Goal: Transaction & Acquisition: Purchase product/service

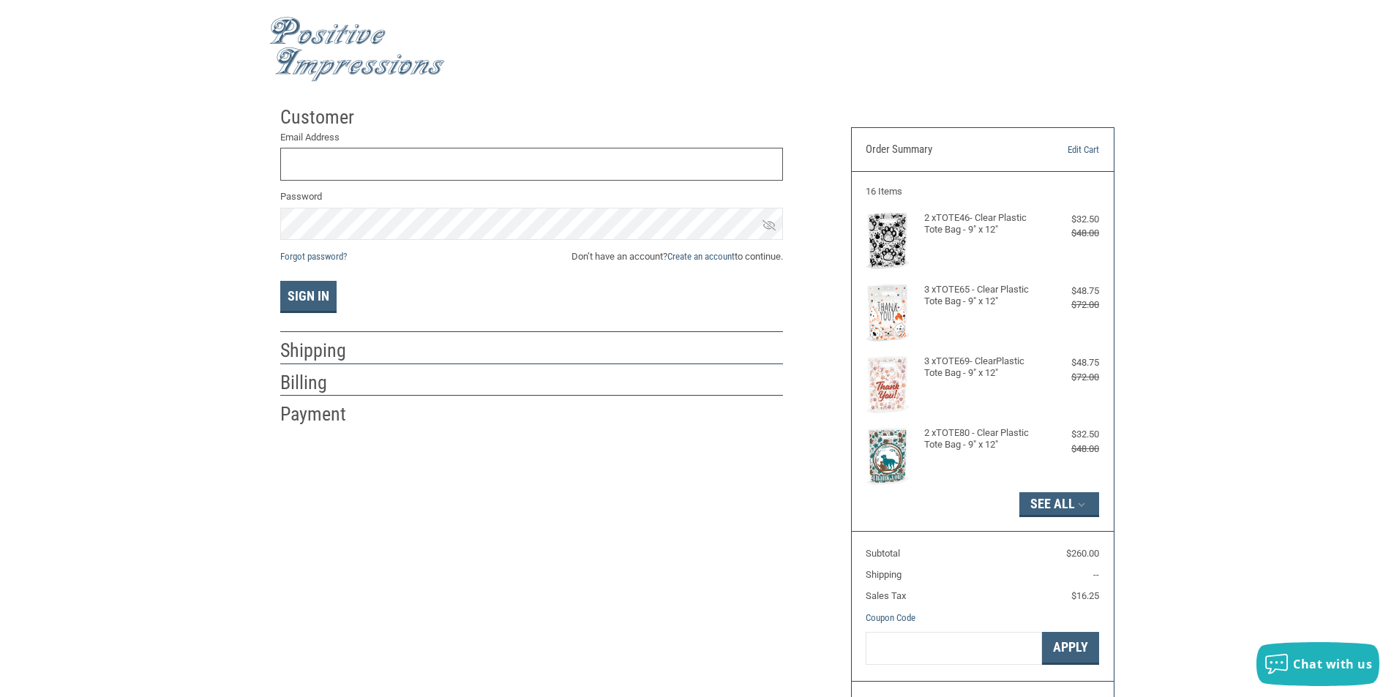
click at [339, 169] on input "Email Address" at bounding box center [531, 164] width 503 height 33
type input "R"
type input "[EMAIL_ADDRESS][DOMAIN_NAME]"
click at [690, 259] on link "Create an account" at bounding box center [700, 256] width 67 height 11
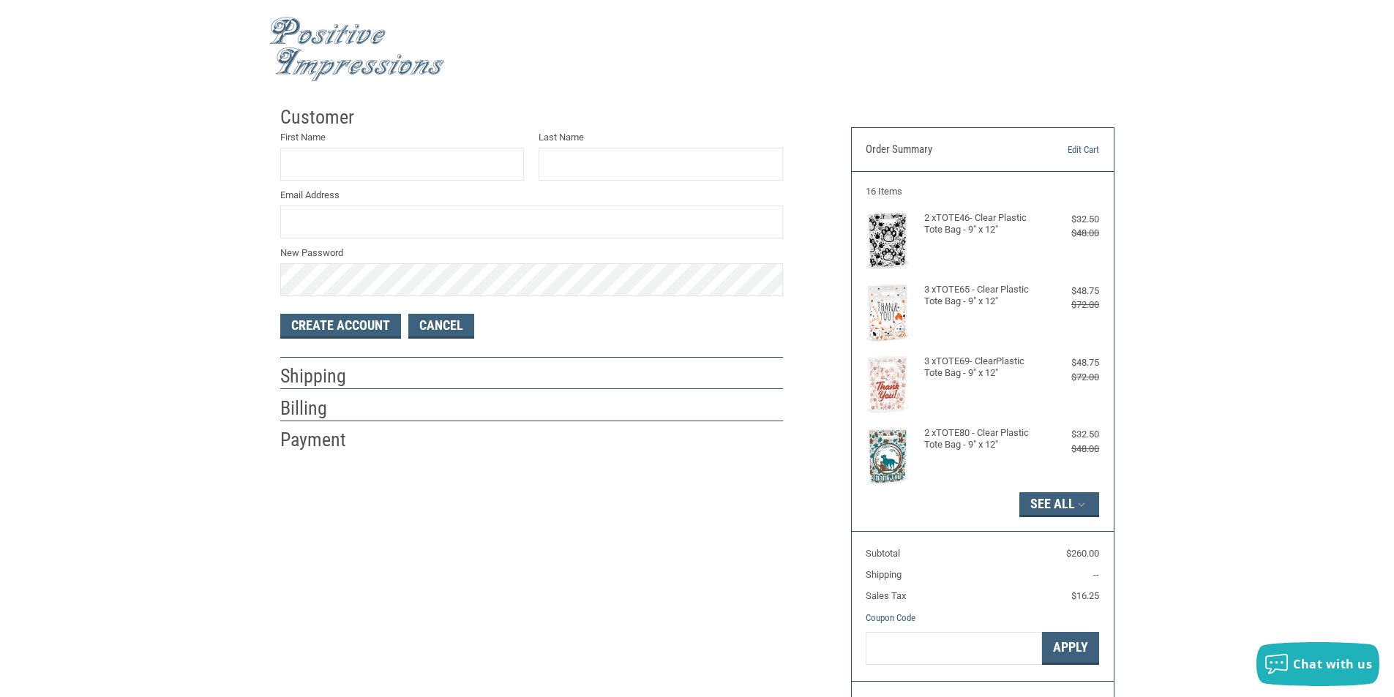
click at [315, 145] on div "First Name" at bounding box center [402, 155] width 244 height 50
click at [328, 165] on input "First Name" at bounding box center [402, 164] width 244 height 33
type input "RESCUED HEART"
type input "ANIMAL HSOPITAL"
type input "[EMAIL_ADDRESS][DOMAIN_NAME]"
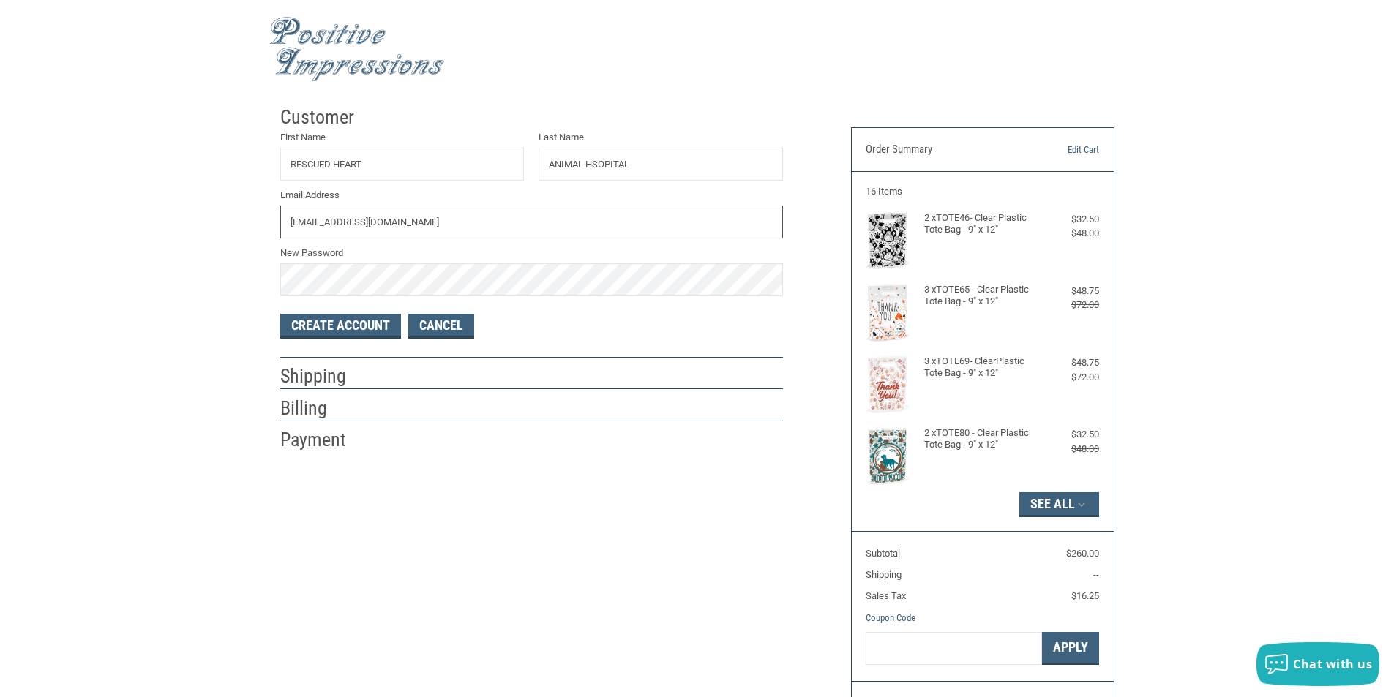
click at [536, 216] on input "[EMAIL_ADDRESS][DOMAIN_NAME]" at bounding box center [531, 222] width 503 height 33
click at [440, 158] on input "RESCUED HEART" at bounding box center [402, 164] width 244 height 33
click at [367, 326] on button "Create Account" at bounding box center [340, 326] width 121 height 25
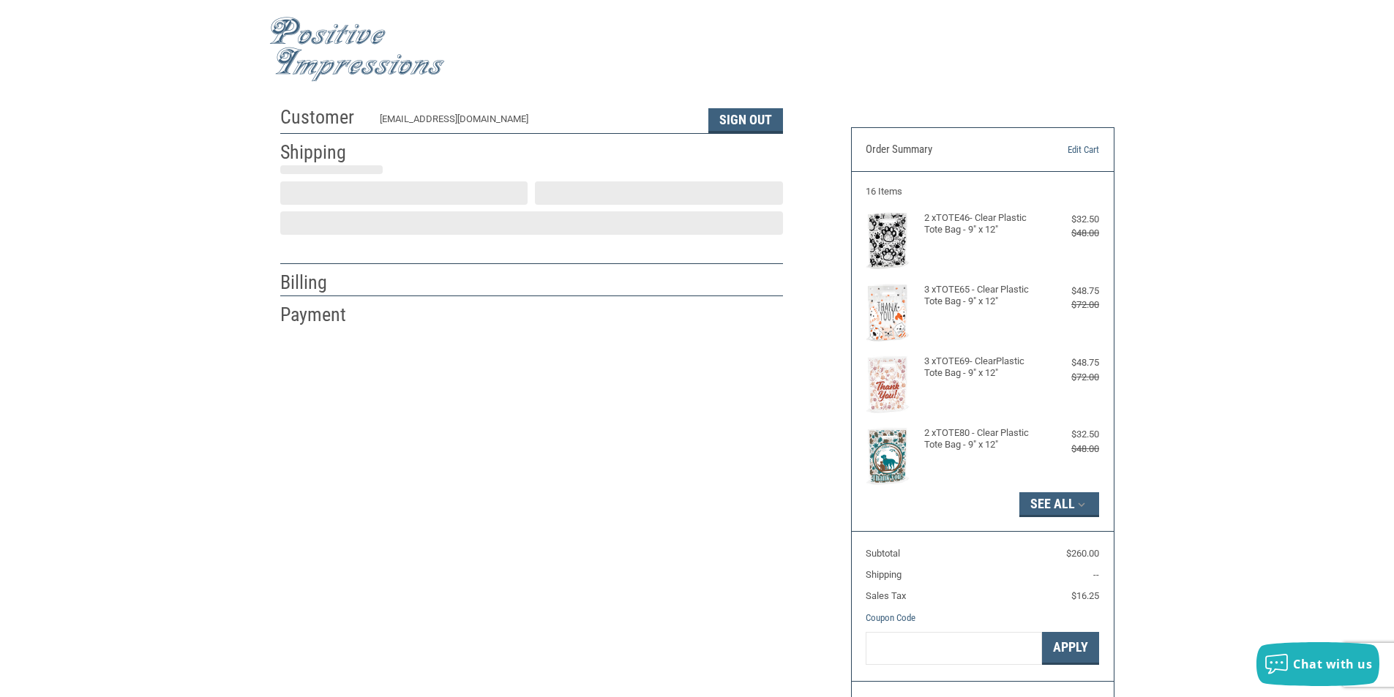
select select "US"
select select "IL"
type input "Pekin"
select select "IL"
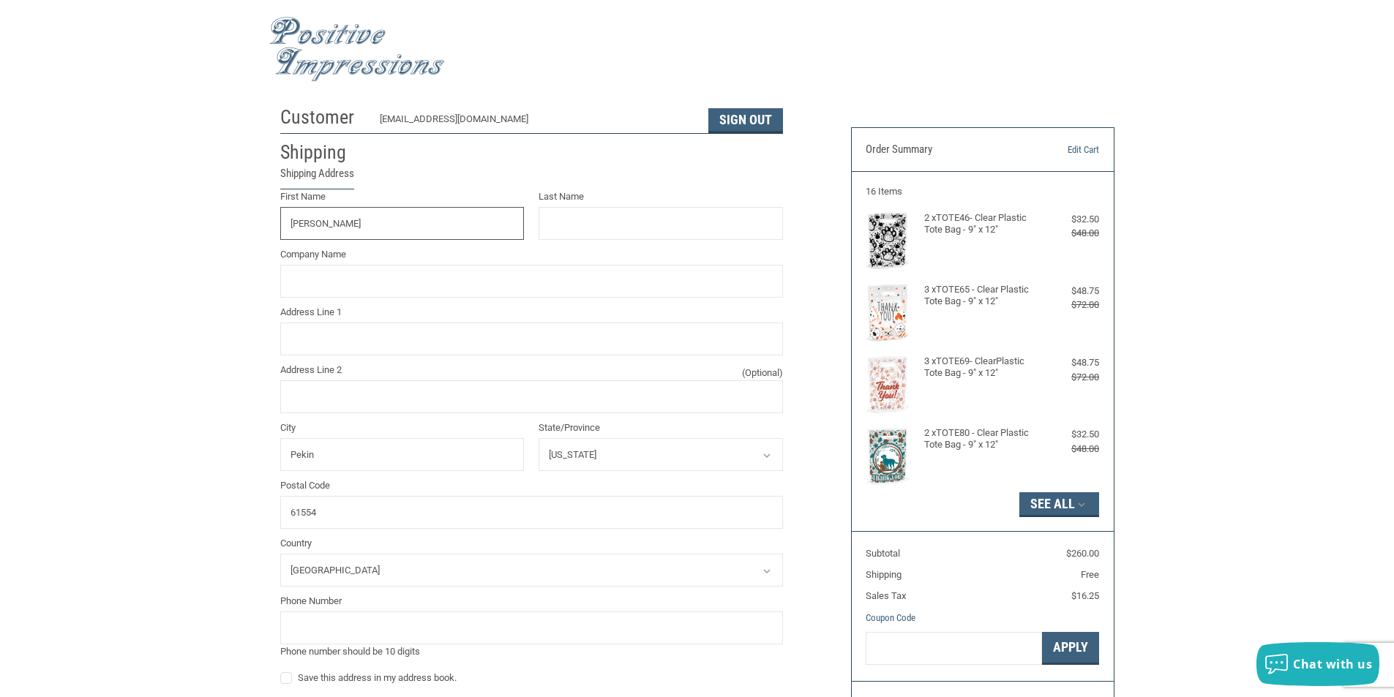
type input "[PERSON_NAME]"
type input "RESCUED [GEOGRAPHIC_DATA]"
type input "[STREET_ADDRESS]"
type input "PEKIN"
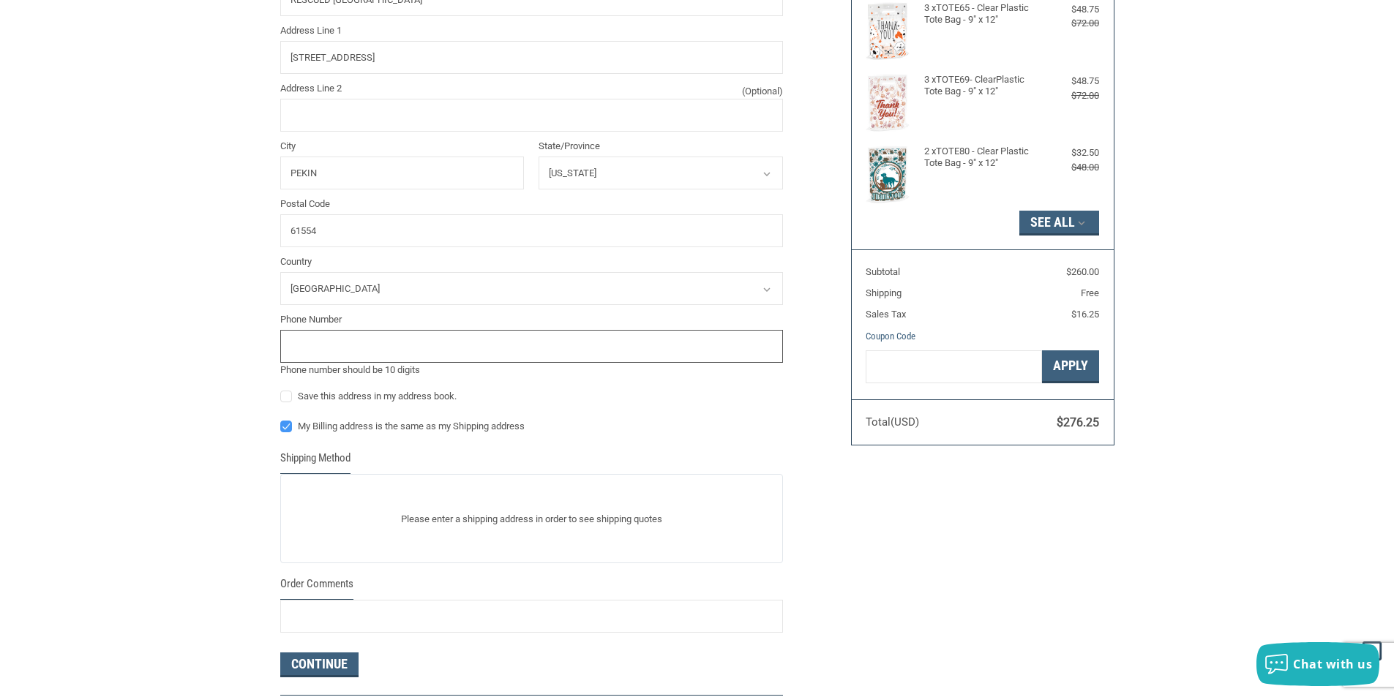
scroll to position [366, 0]
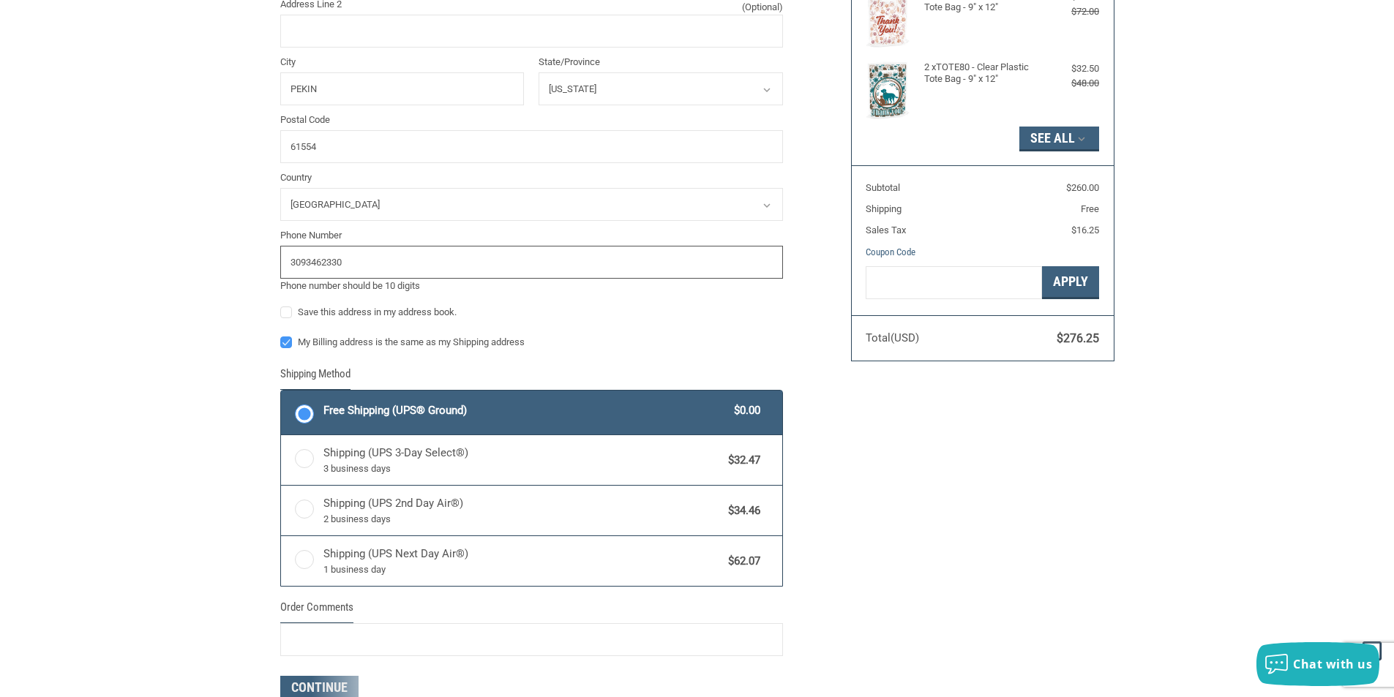
type input "3093462330"
click at [285, 315] on label "Save this address in my address book." at bounding box center [531, 313] width 503 height 12
click at [281, 306] on input "Save this address in my address book." at bounding box center [280, 305] width 1 height 1
checkbox input "true"
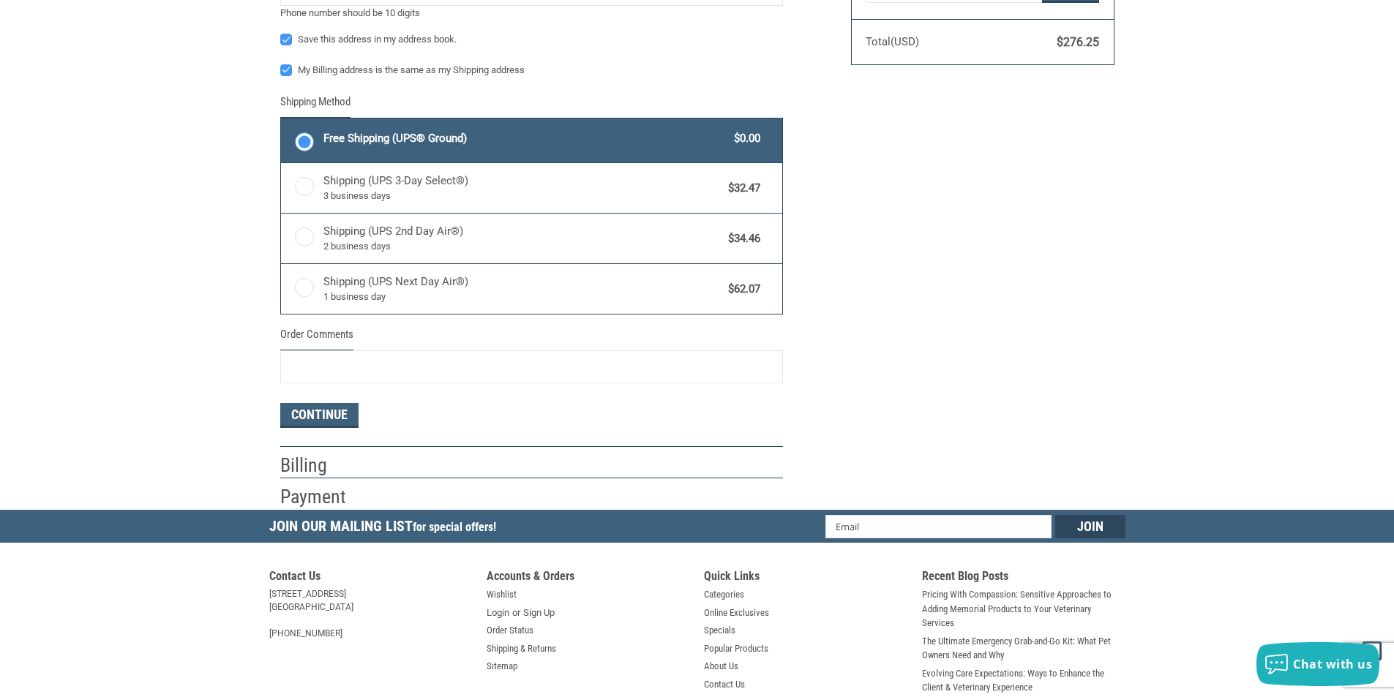
scroll to position [682, 0]
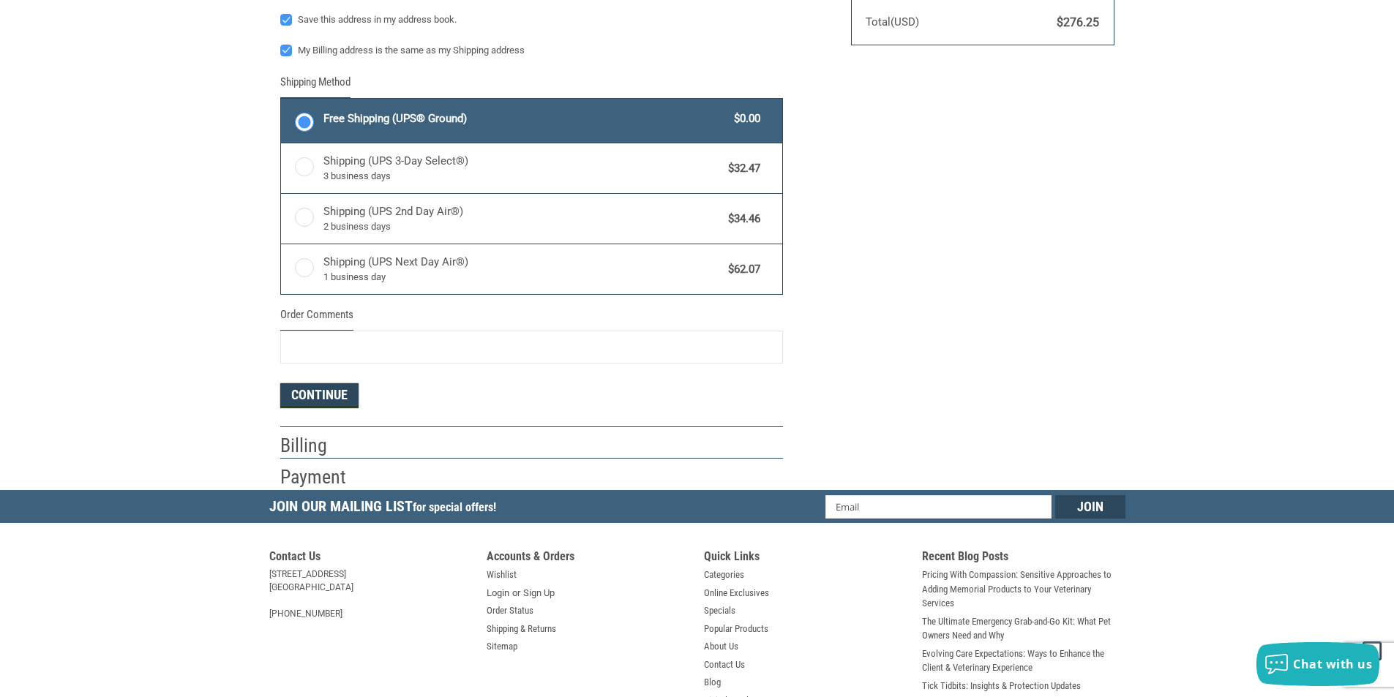
click at [328, 388] on button "Continue" at bounding box center [319, 395] width 78 height 25
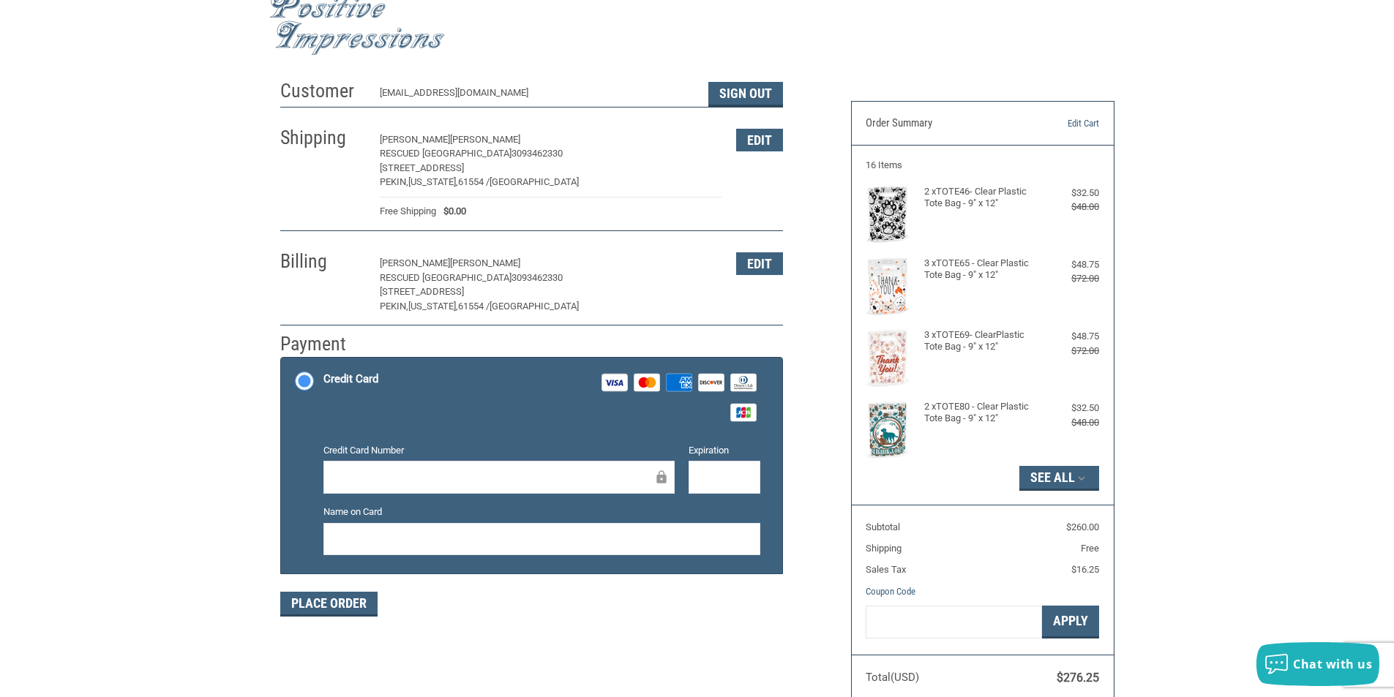
scroll to position [0, 0]
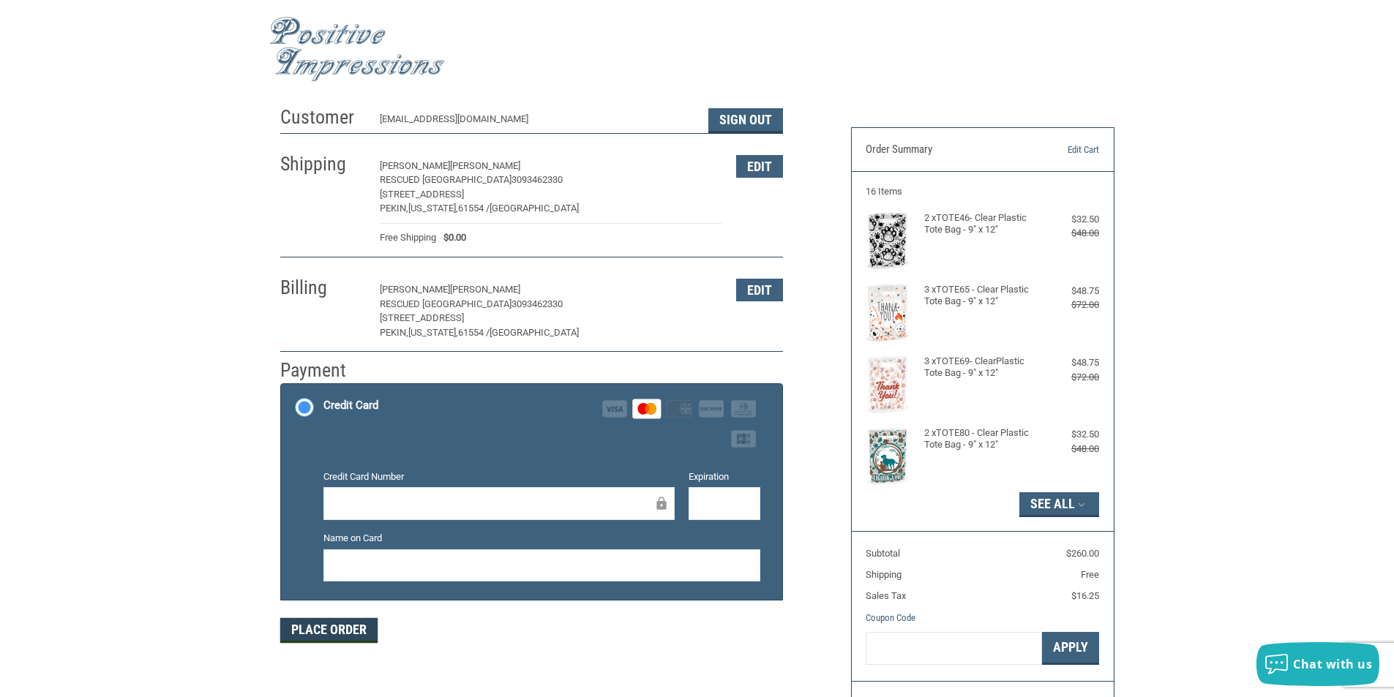
click at [328, 633] on button "Place Order" at bounding box center [328, 630] width 97 height 25
